Goal: Check status

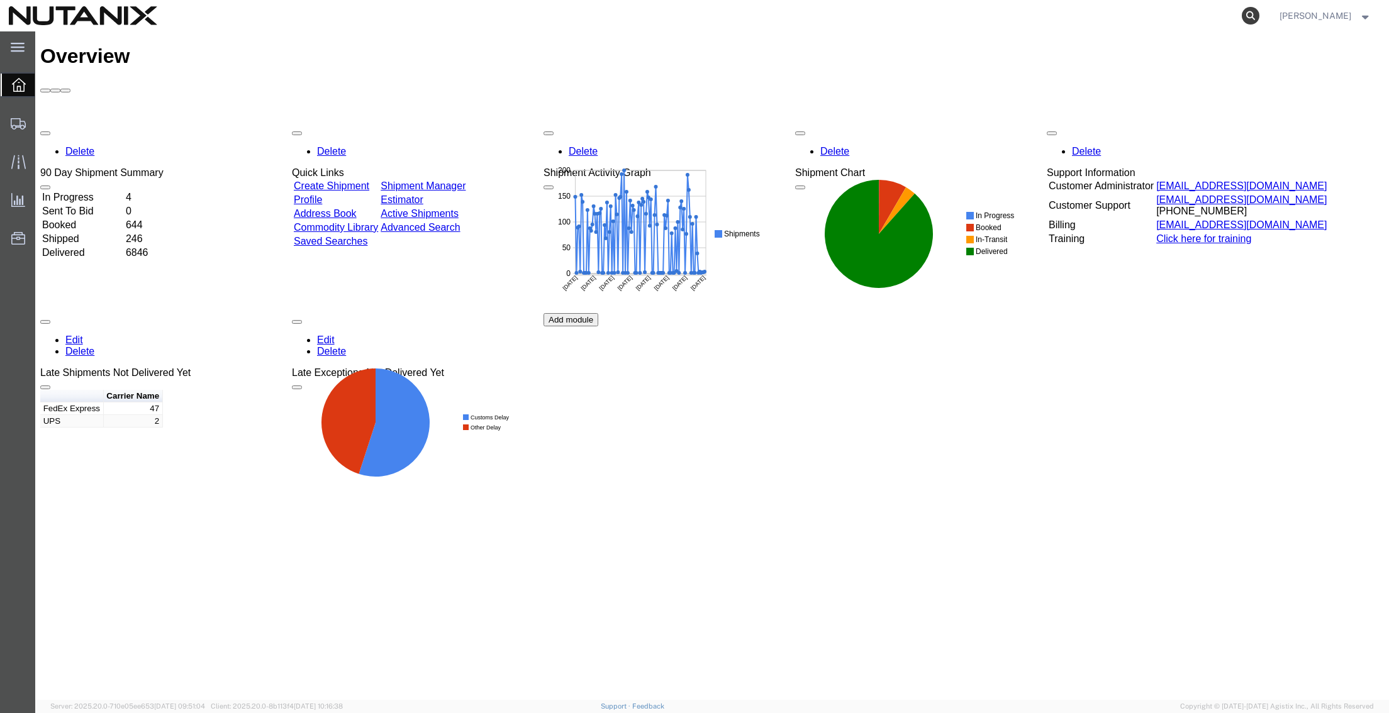
click at [1247, 15] on icon at bounding box center [1251, 16] width 18 height 18
click at [1034, 18] on input "search" at bounding box center [1050, 16] width 383 height 30
paste input "393774609011"
type input "393774609011"
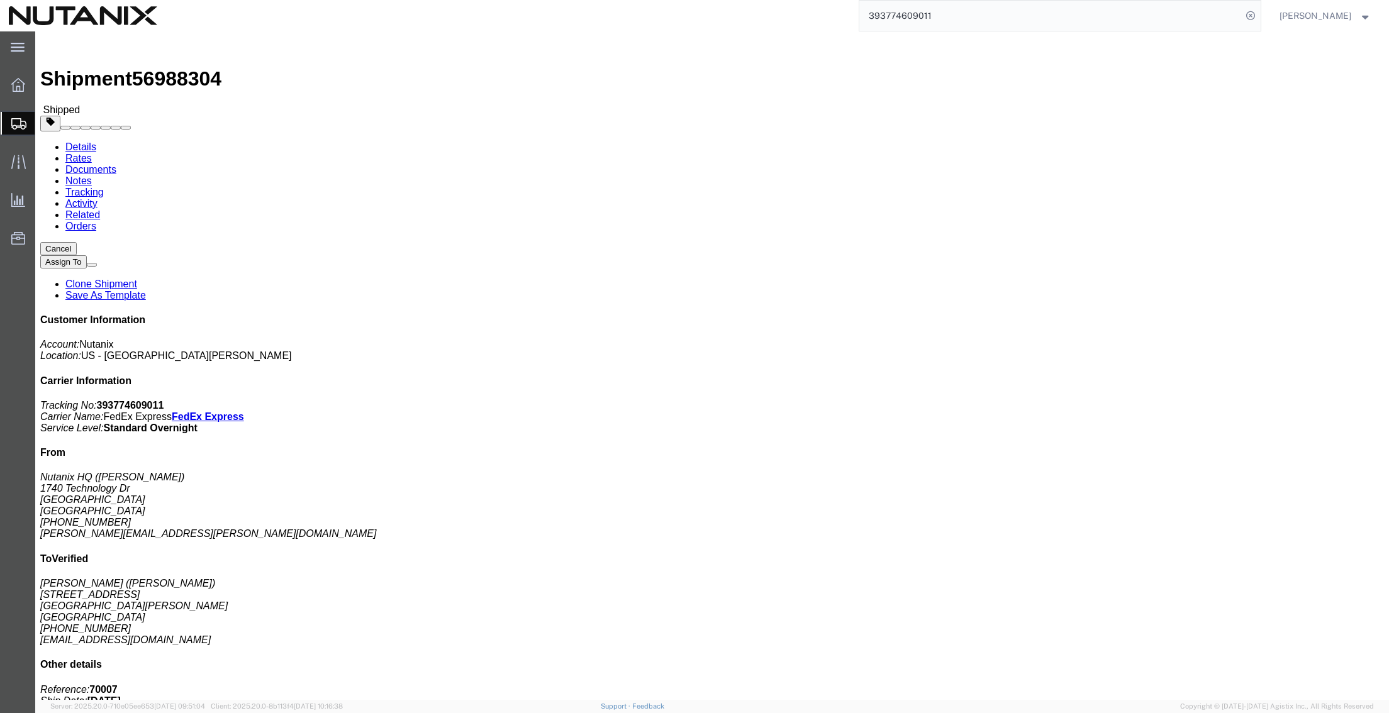
click link "Tracking"
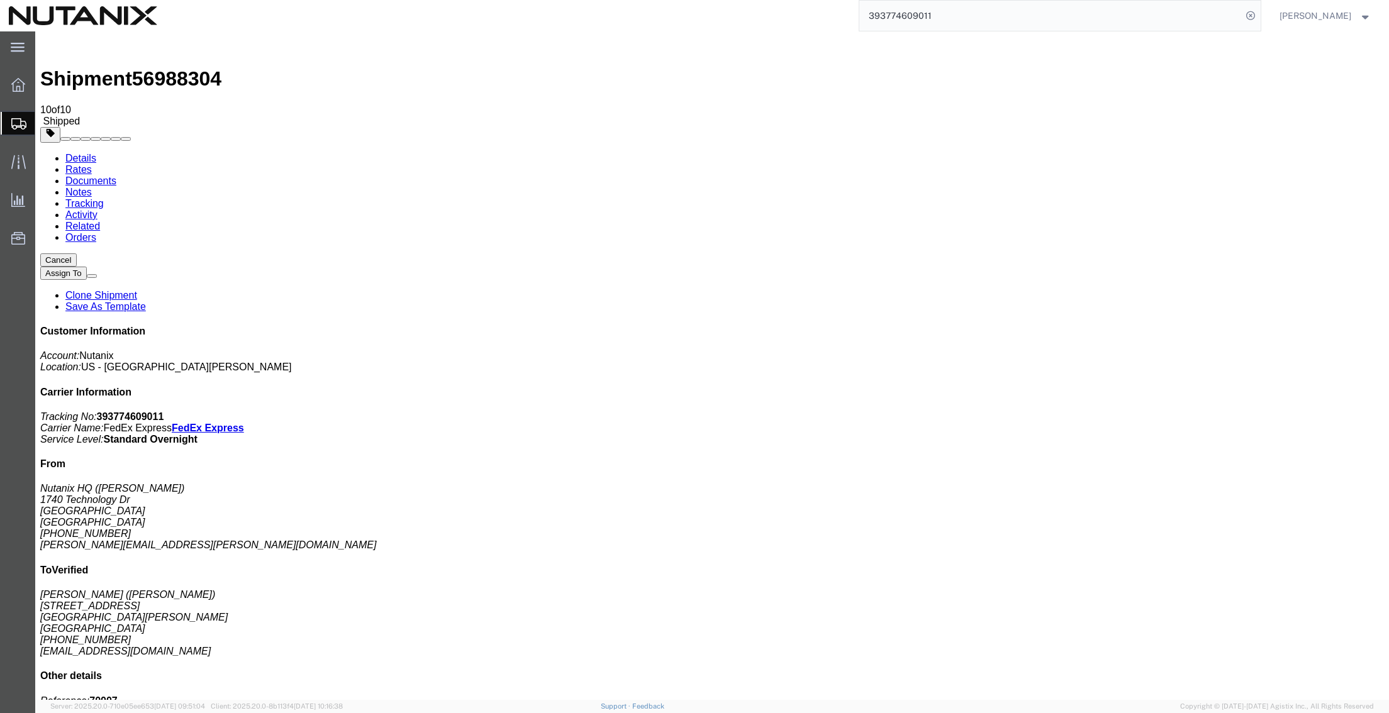
click at [55, 45] on img at bounding box center [47, 43] width 15 height 15
